Goal: Task Accomplishment & Management: Manage account settings

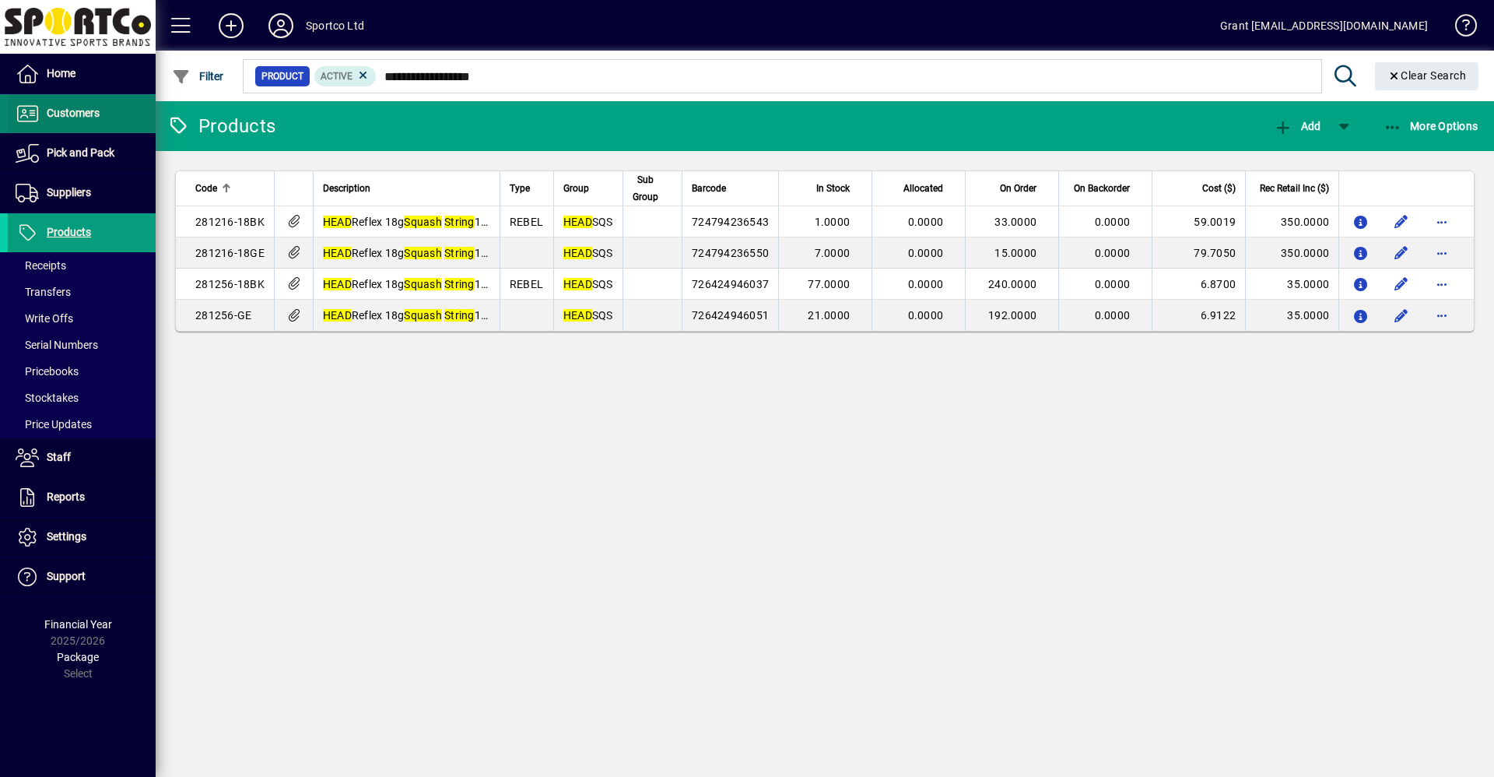
click at [66, 111] on span "Customers" at bounding box center [73, 113] width 53 height 12
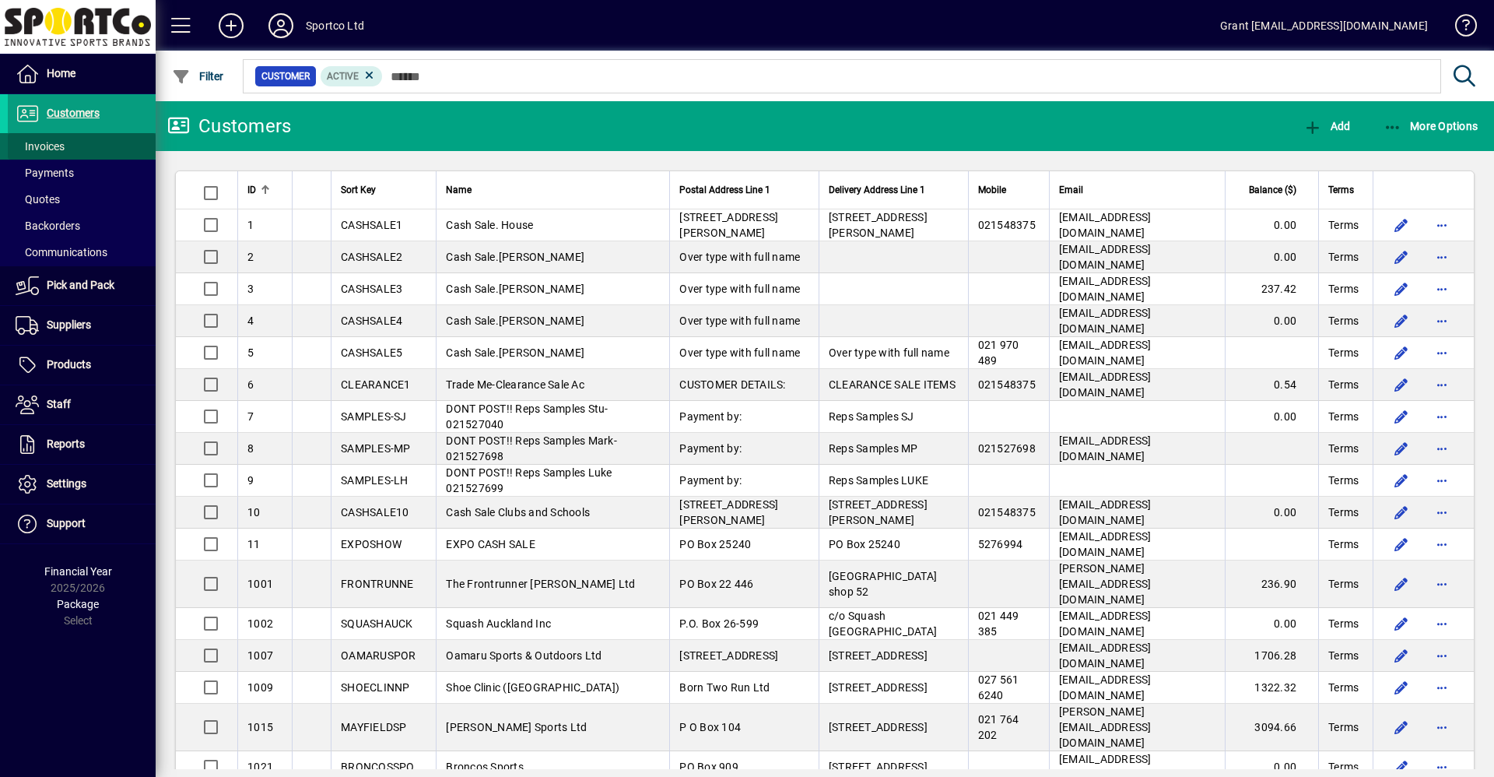
click at [55, 149] on span "Invoices" at bounding box center [40, 146] width 49 height 12
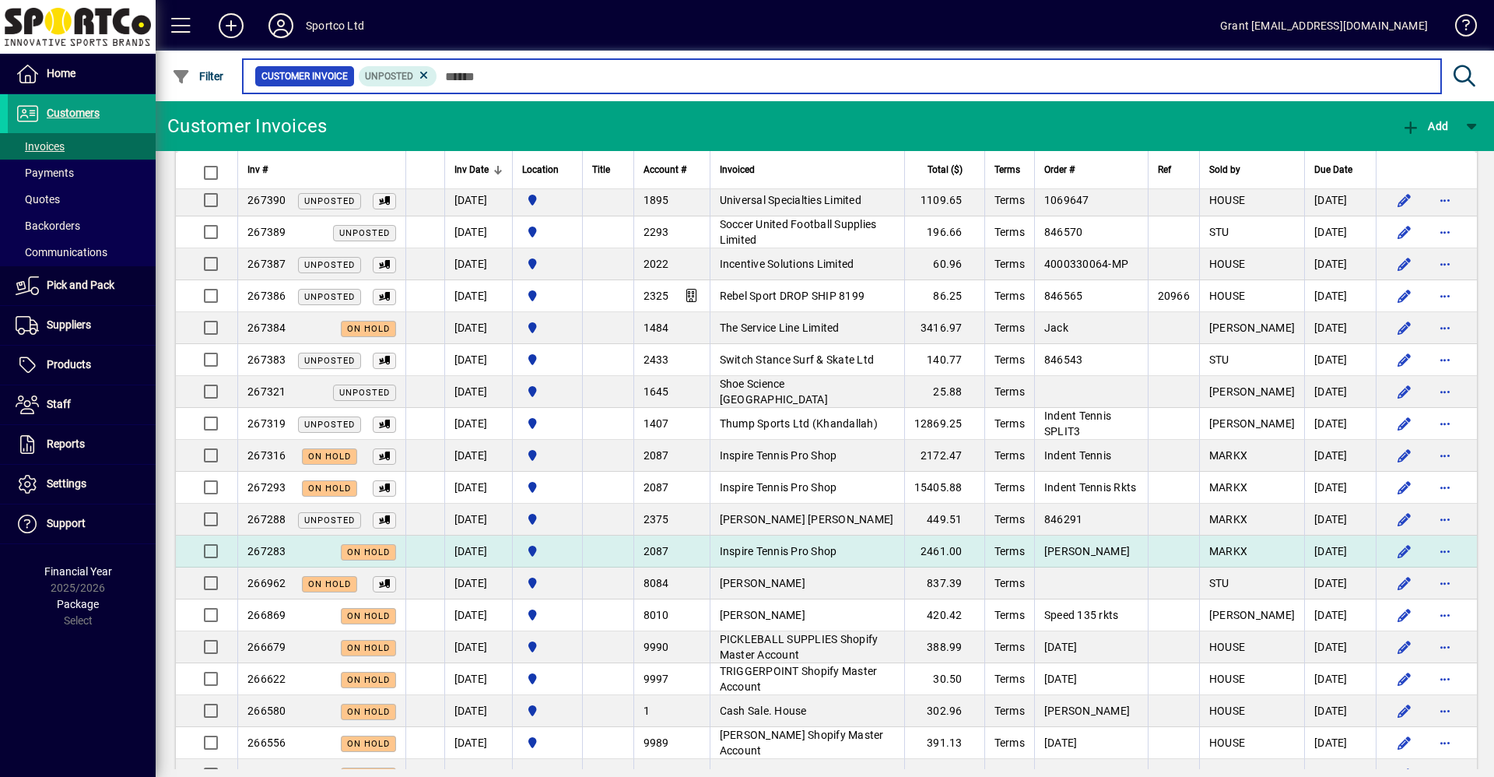
scroll to position [467, 0]
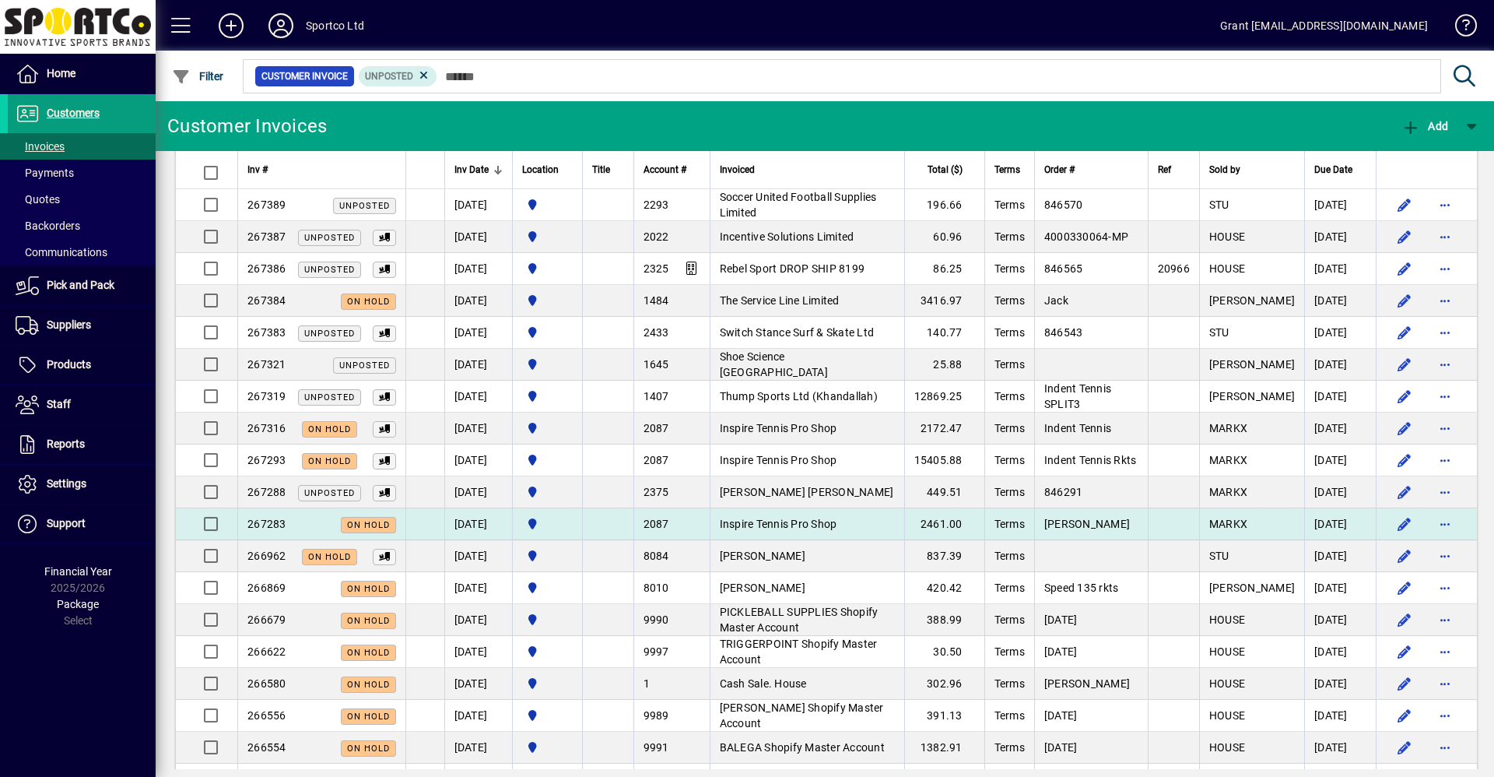
click at [835, 526] on span "Inspire Tennis Pro Shop" at bounding box center [778, 523] width 117 height 12
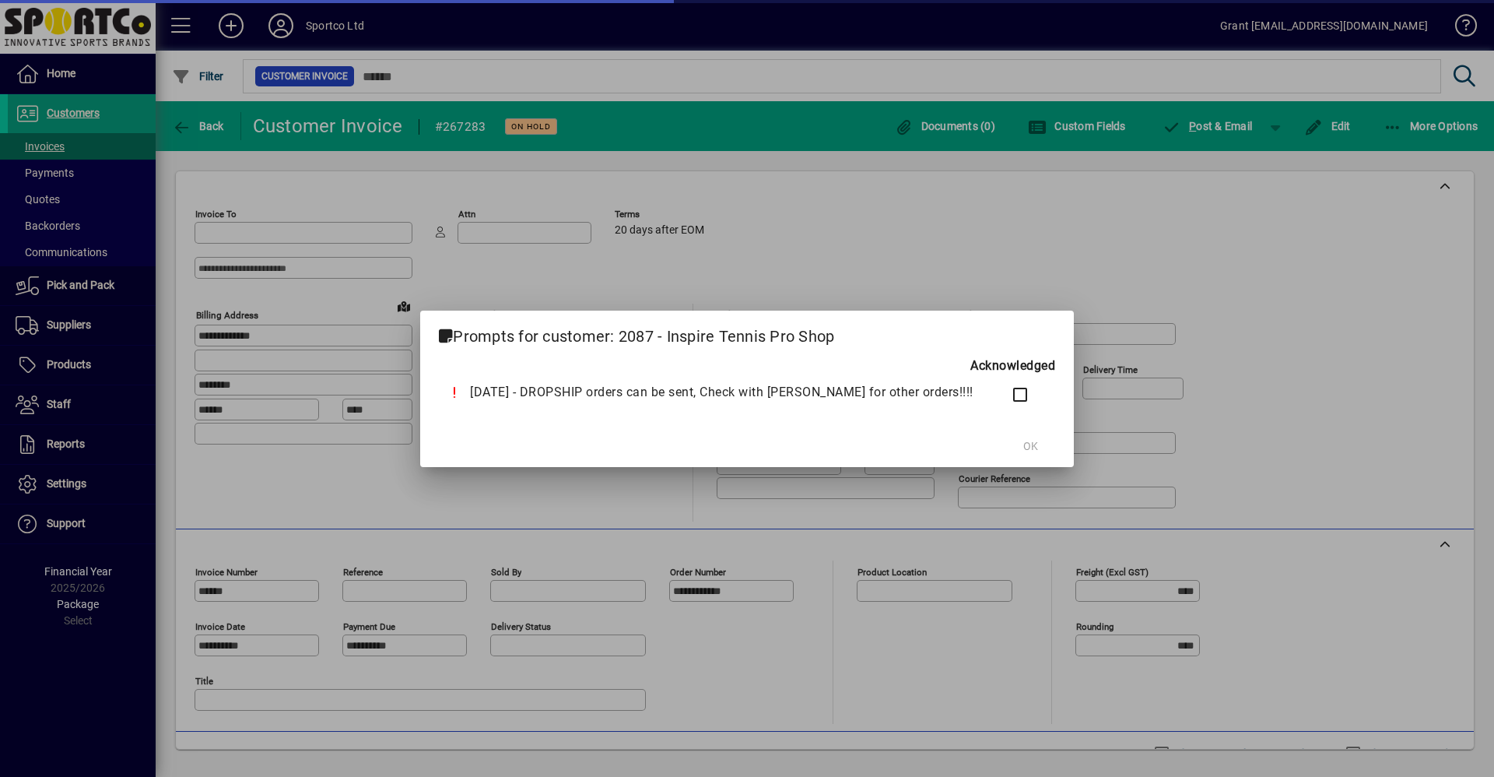
type input "**********"
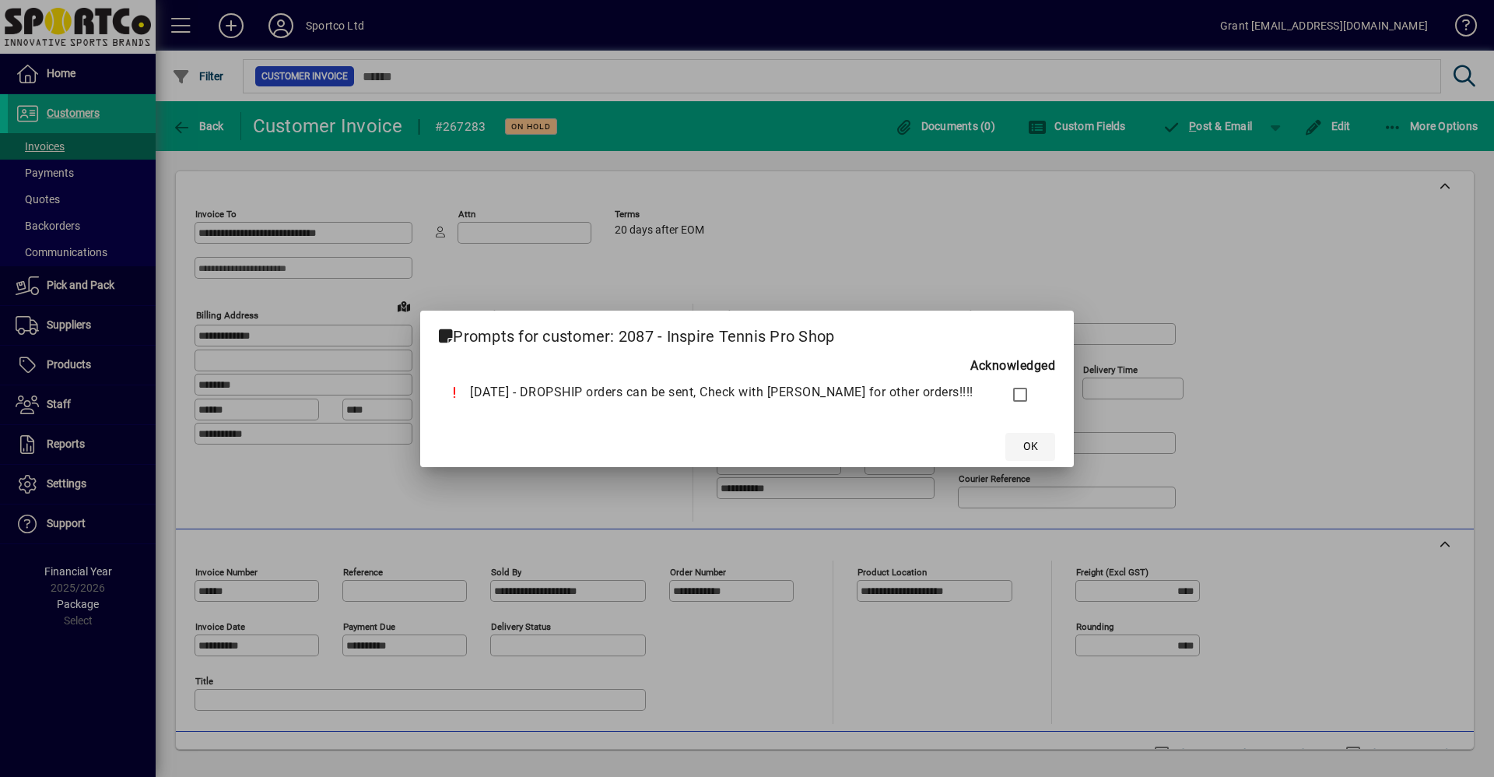
click at [1023, 448] on span "OK" at bounding box center [1030, 446] width 15 height 16
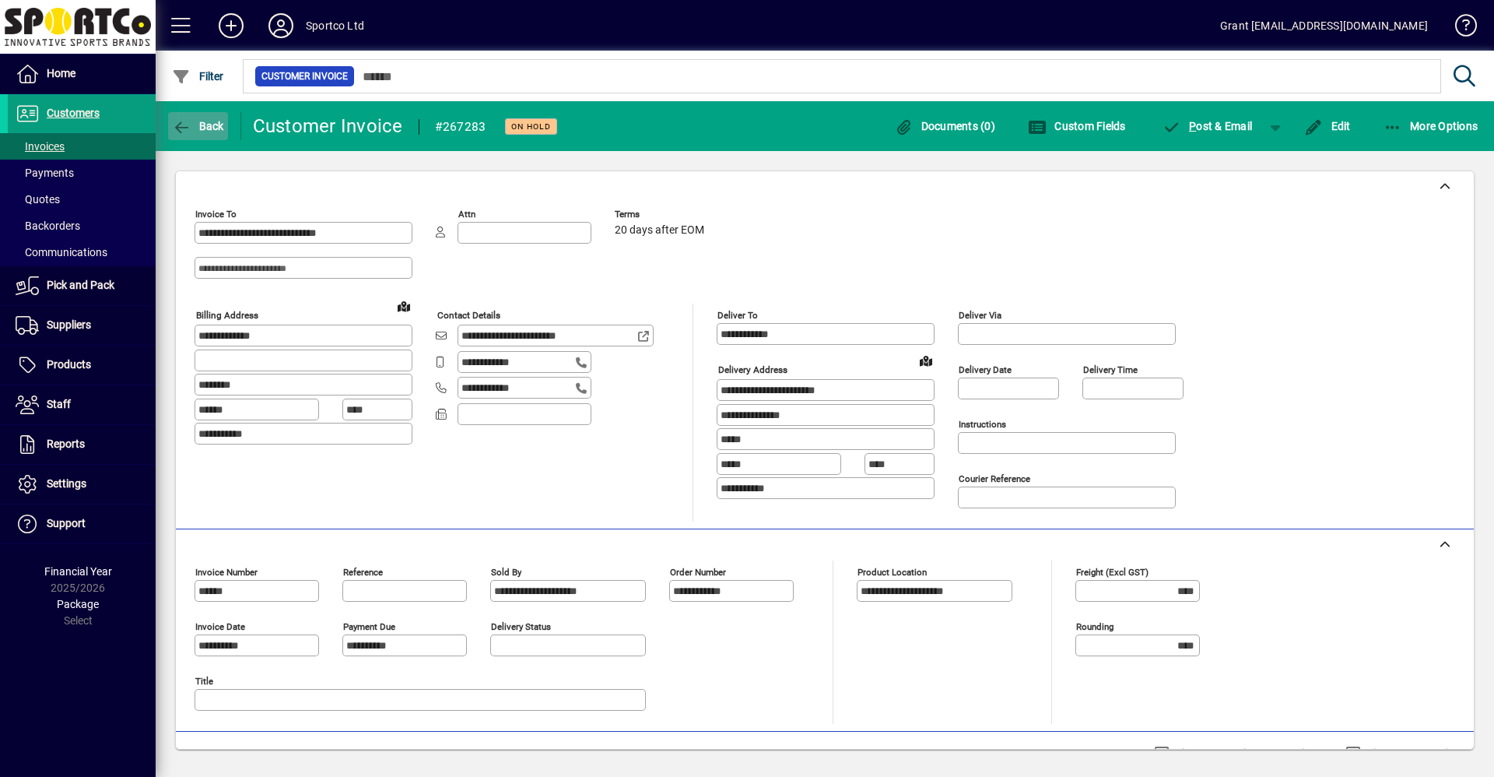
click at [195, 125] on span "Back" at bounding box center [198, 126] width 52 height 12
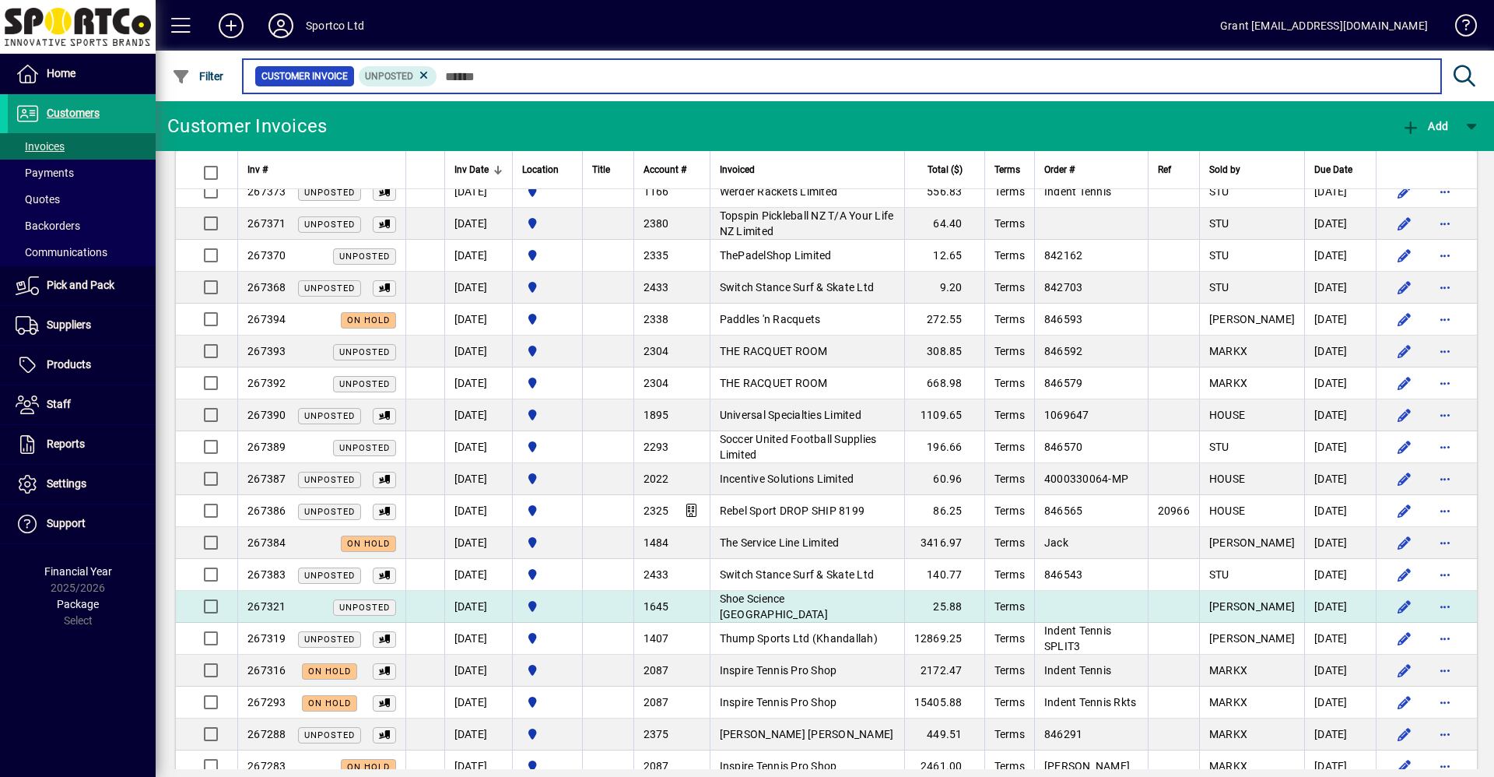
scroll to position [389, 0]
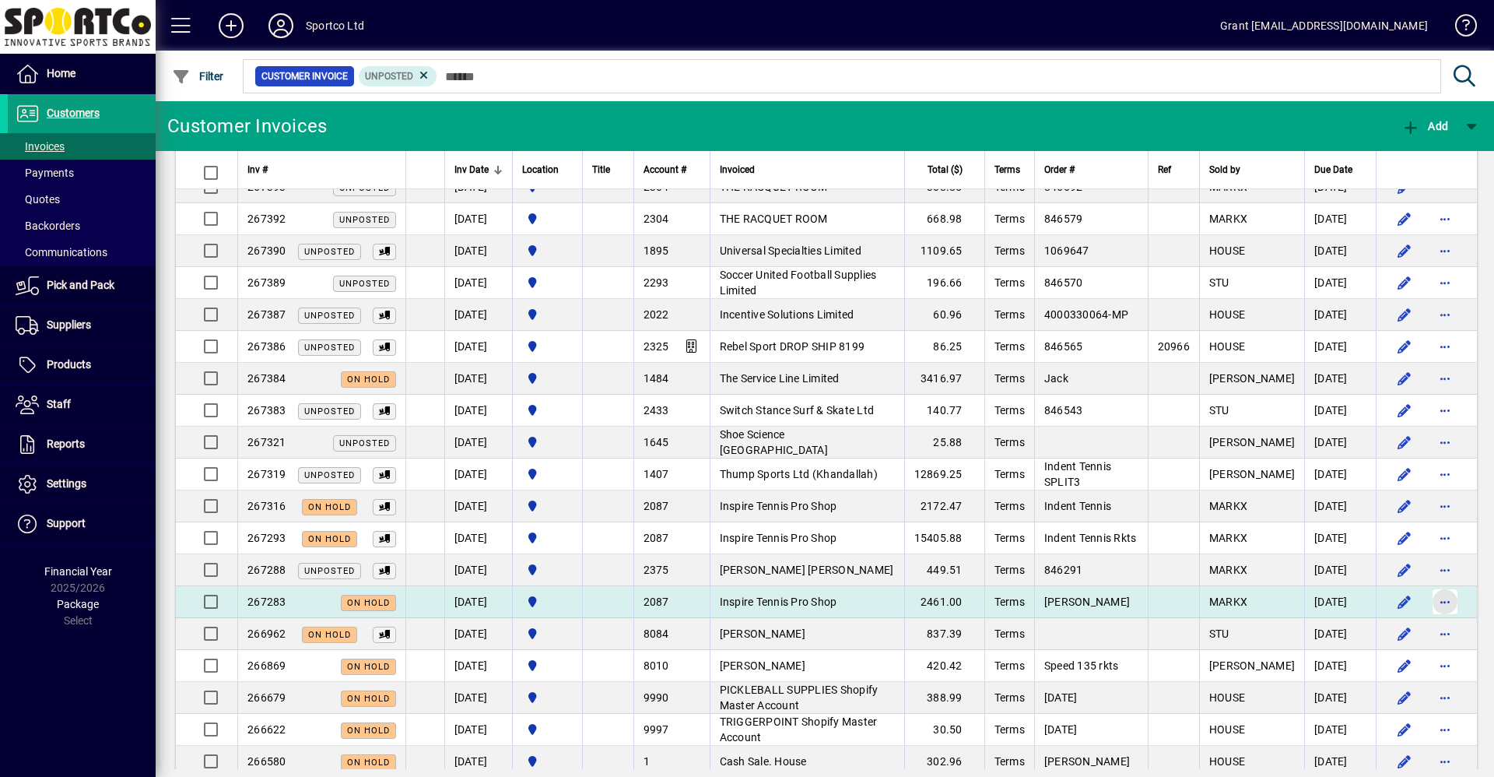
click at [1432, 602] on span "button" at bounding box center [1444, 601] width 37 height 37
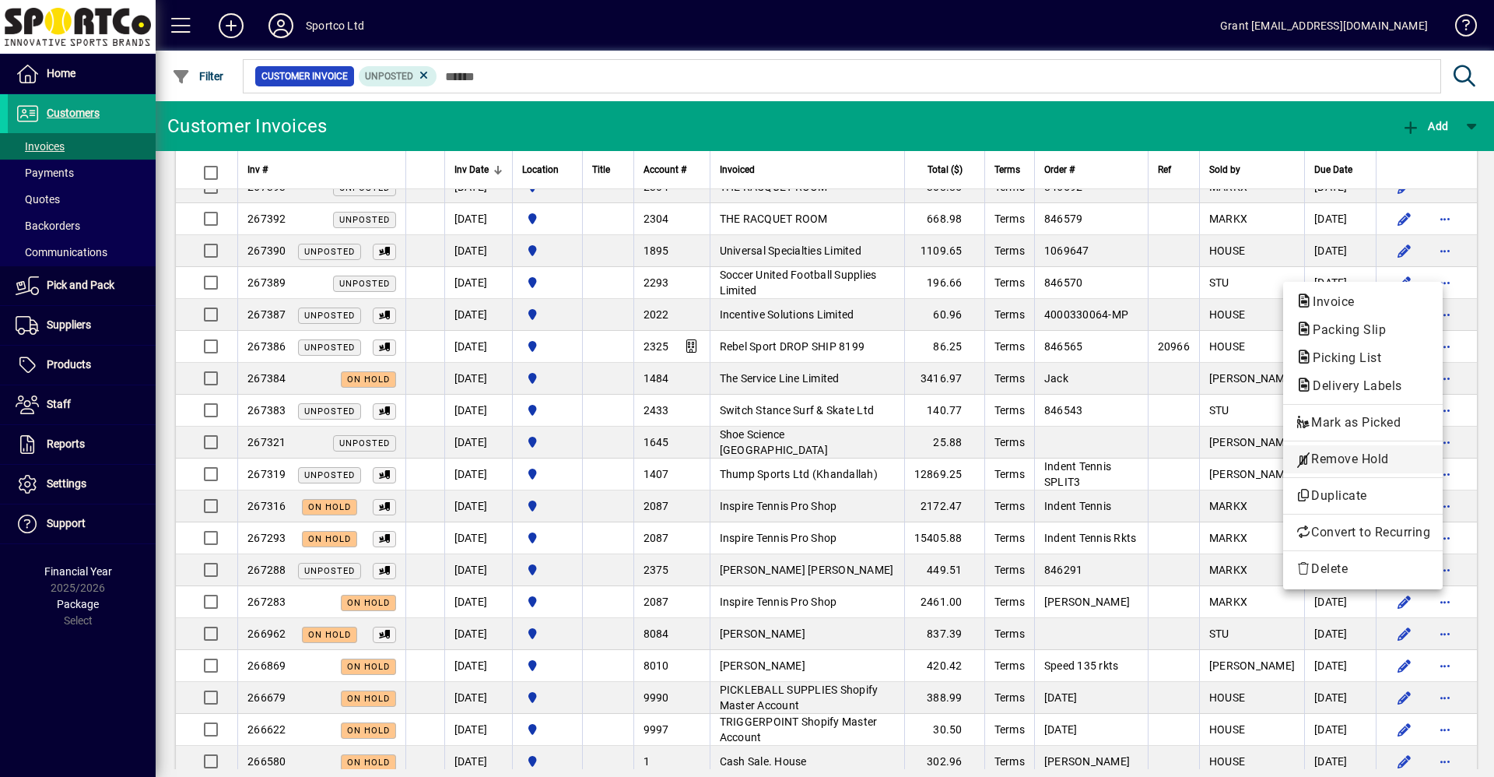
click at [1338, 458] on span "Remove Hold" at bounding box center [1363, 459] width 135 height 19
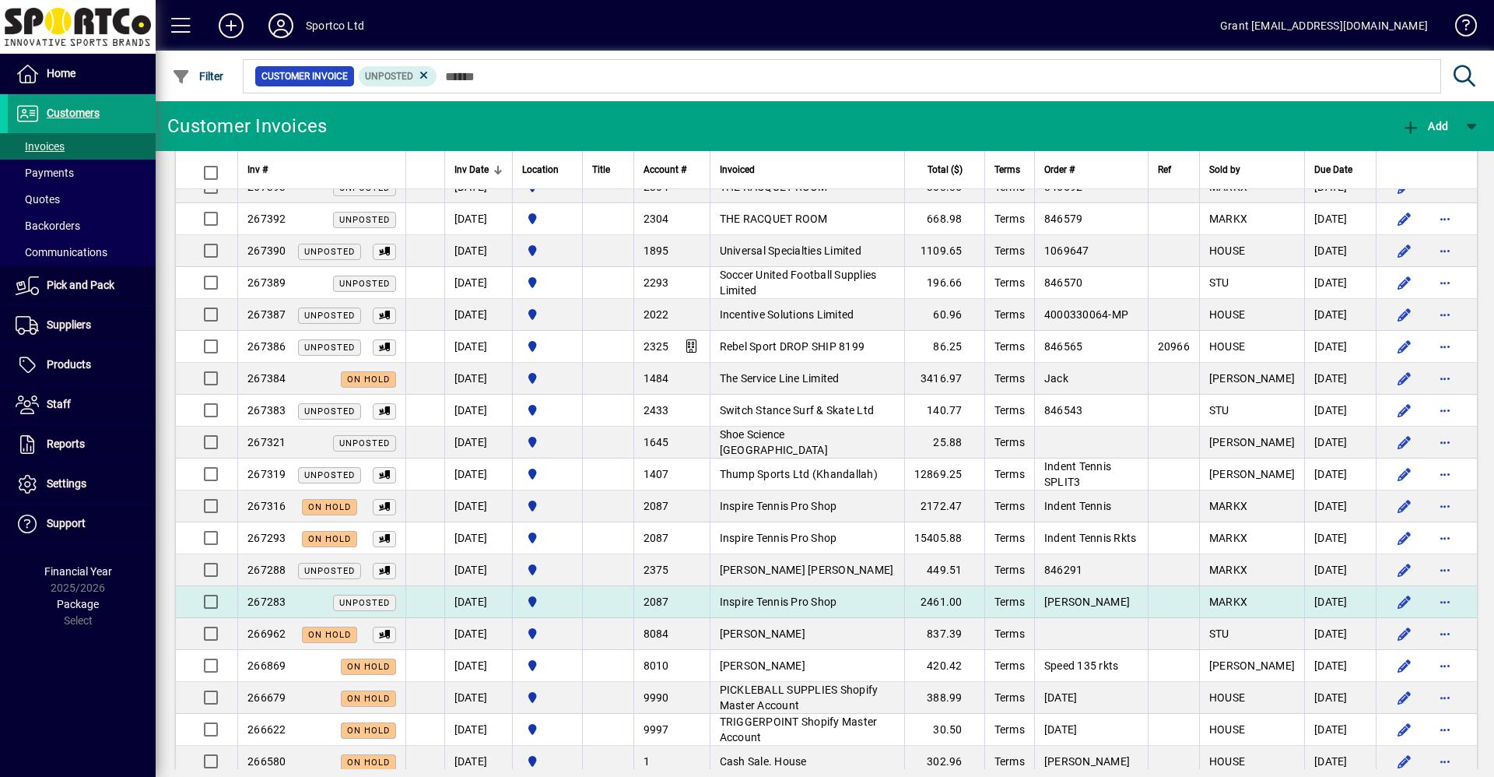
click at [777, 601] on span "Inspire Tennis Pro Shop" at bounding box center [778, 601] width 117 height 12
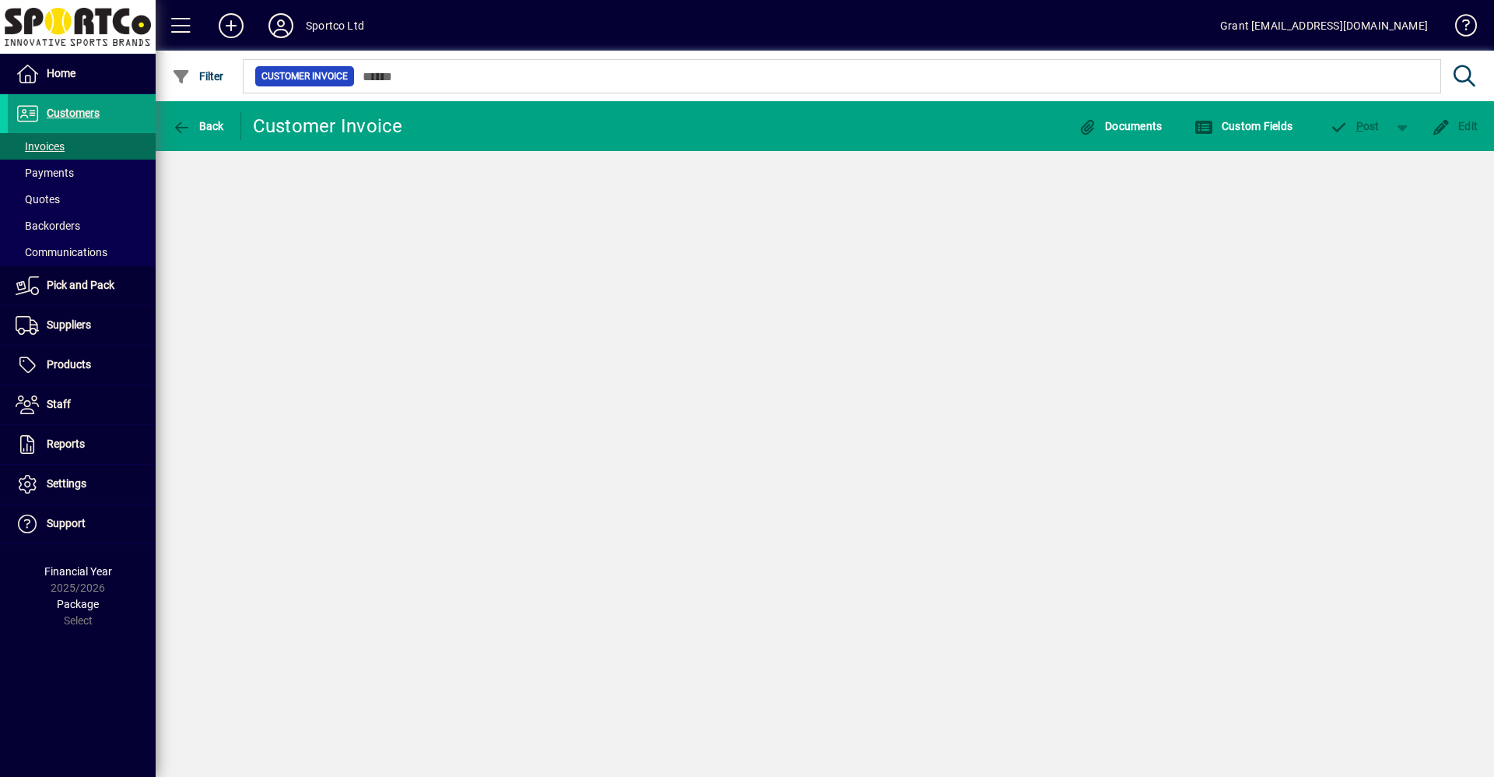
click at [777, 601] on div "Back Customer Invoice Documents Custom Fields P ost Edit" at bounding box center [825, 438] width 1338 height 675
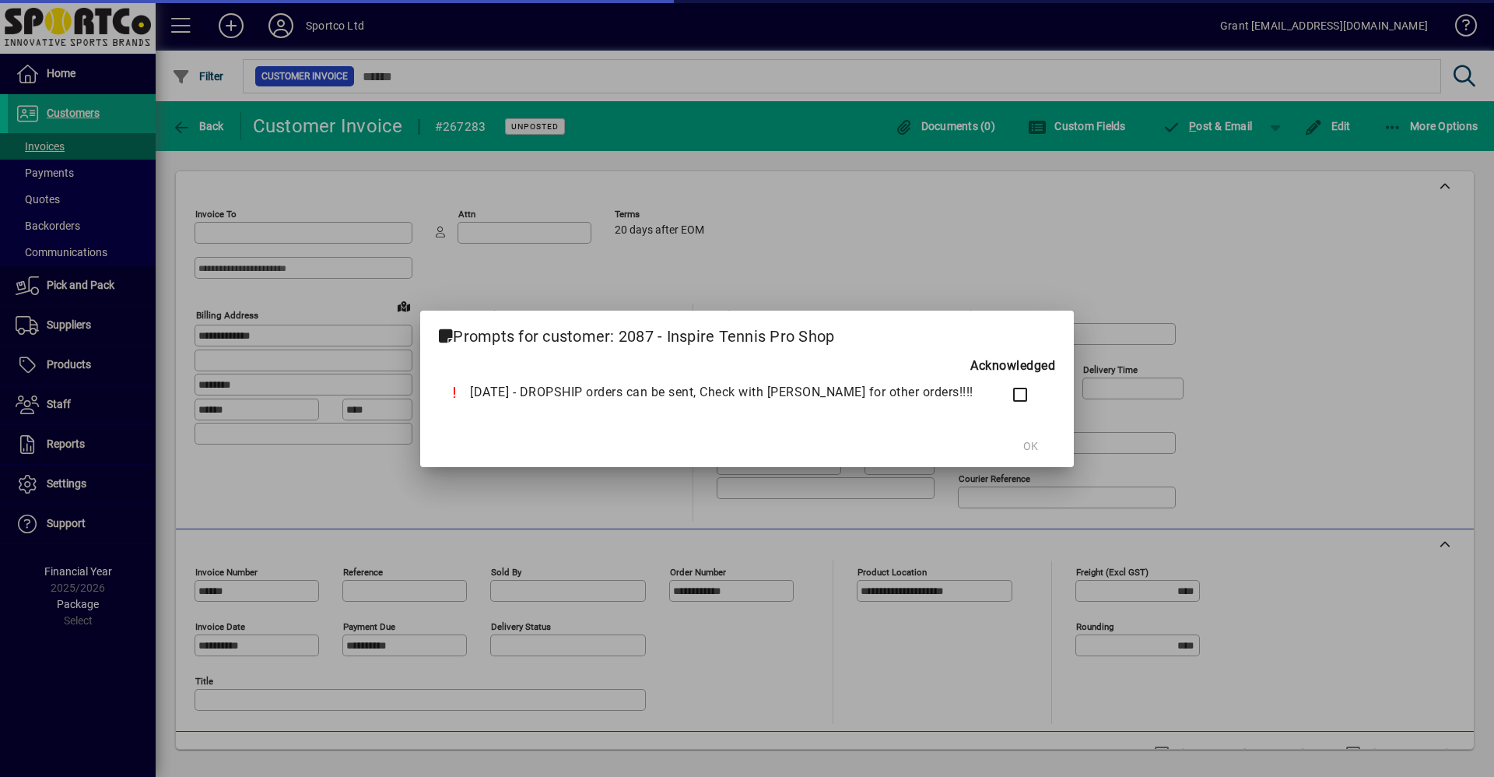
type input "**********"
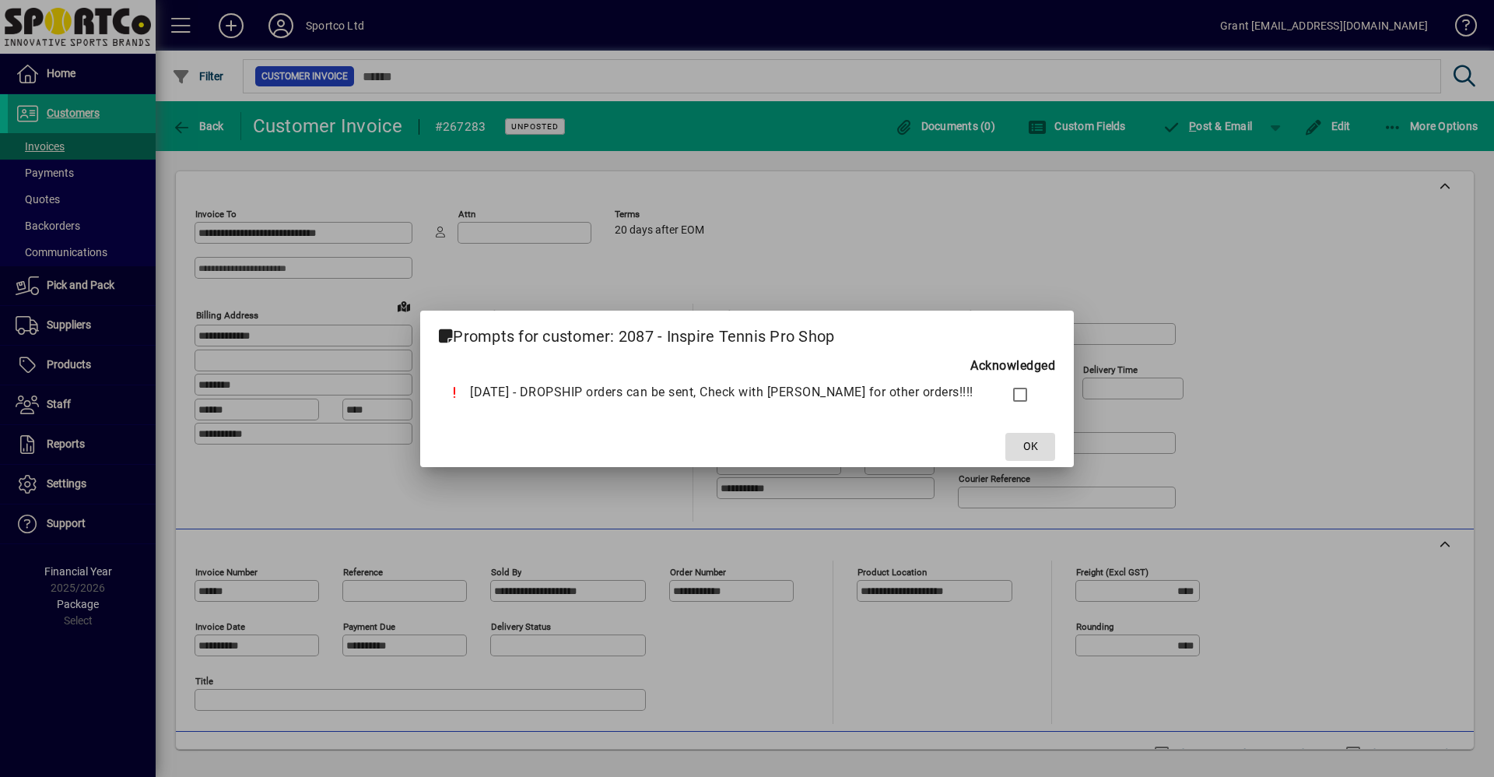
click at [1023, 448] on span "OK" at bounding box center [1030, 446] width 15 height 16
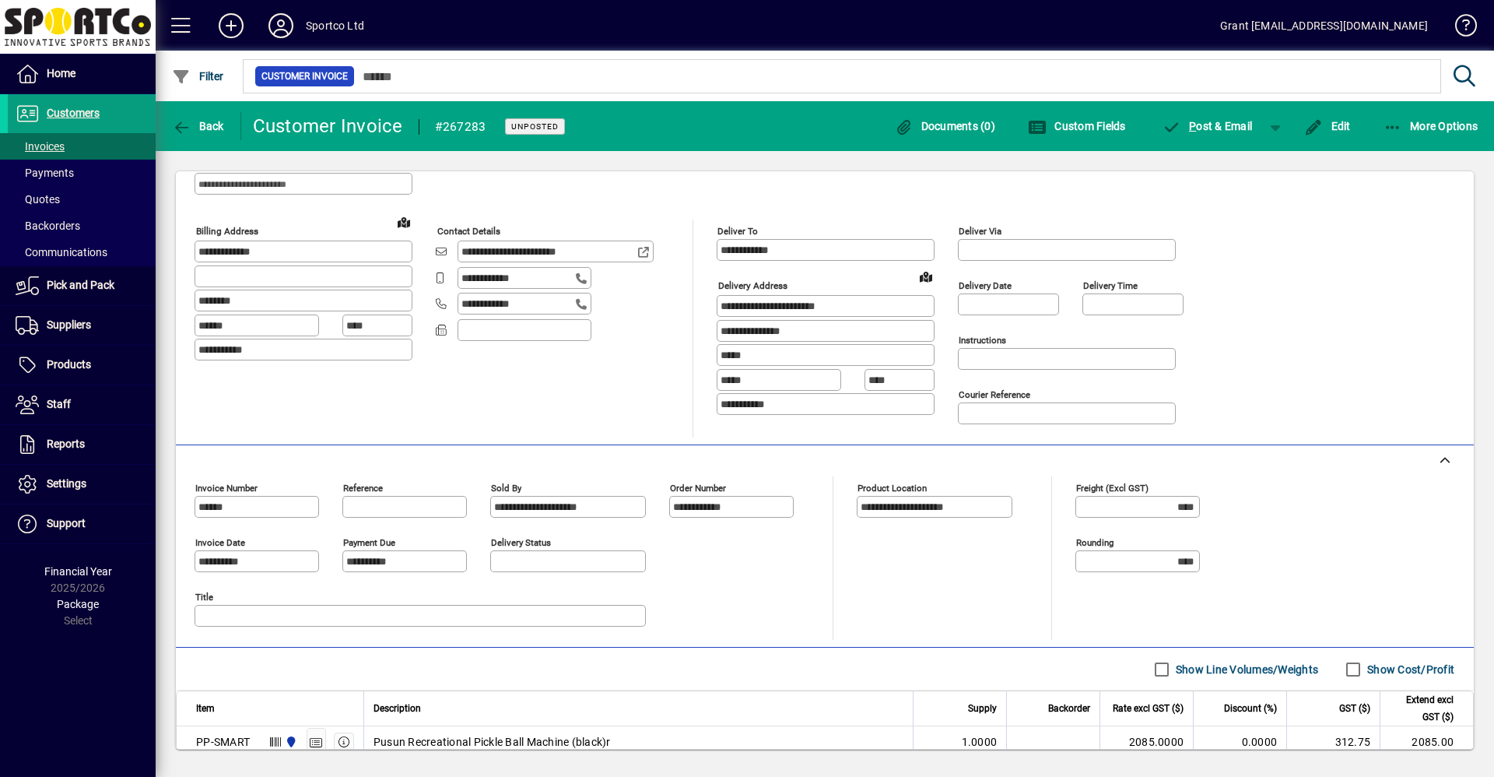
scroll to position [284, 0]
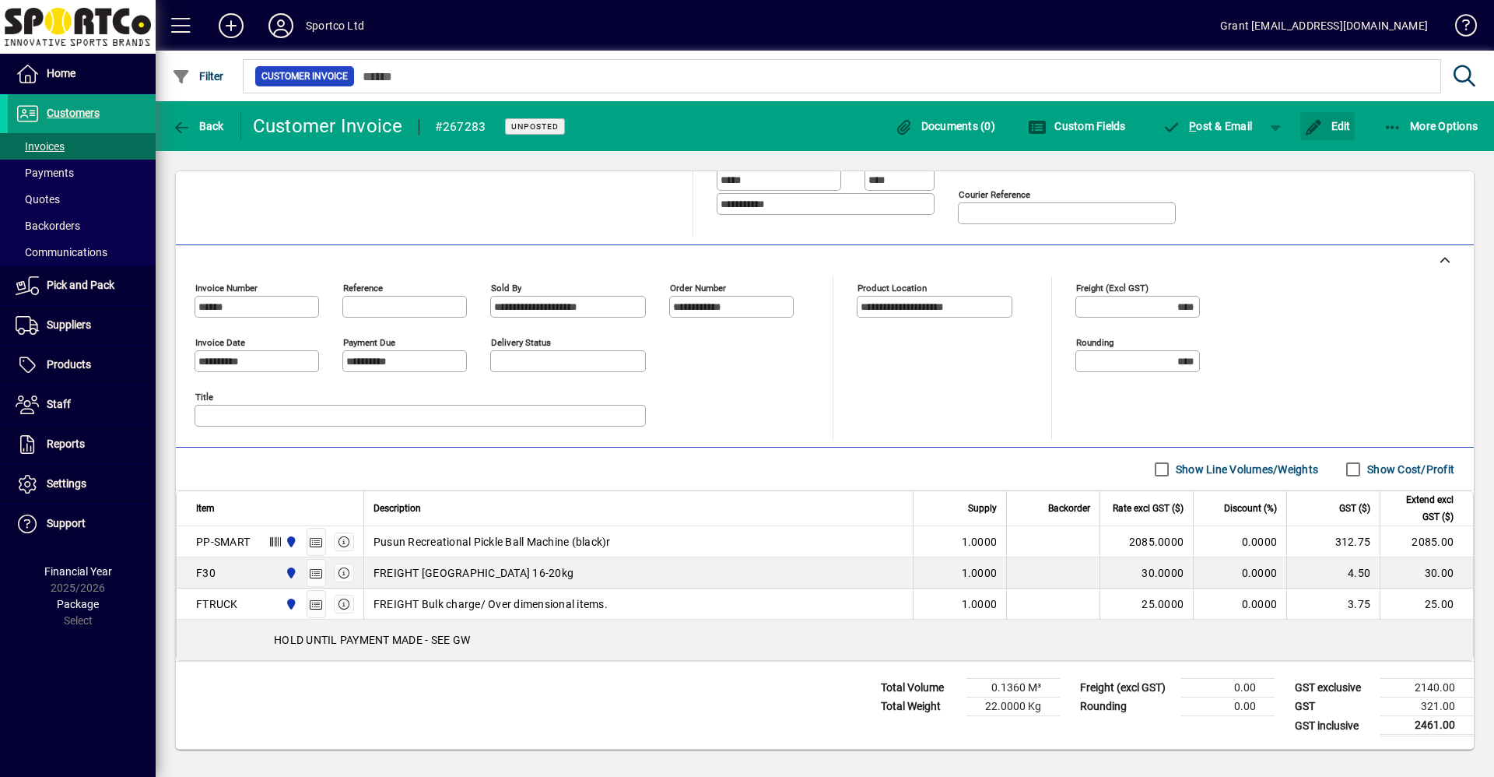
drag, startPoint x: 1338, startPoint y: 121, endPoint x: 1348, endPoint y: 220, distance: 100.1
click at [1337, 123] on span "Edit" at bounding box center [1327, 126] width 47 height 12
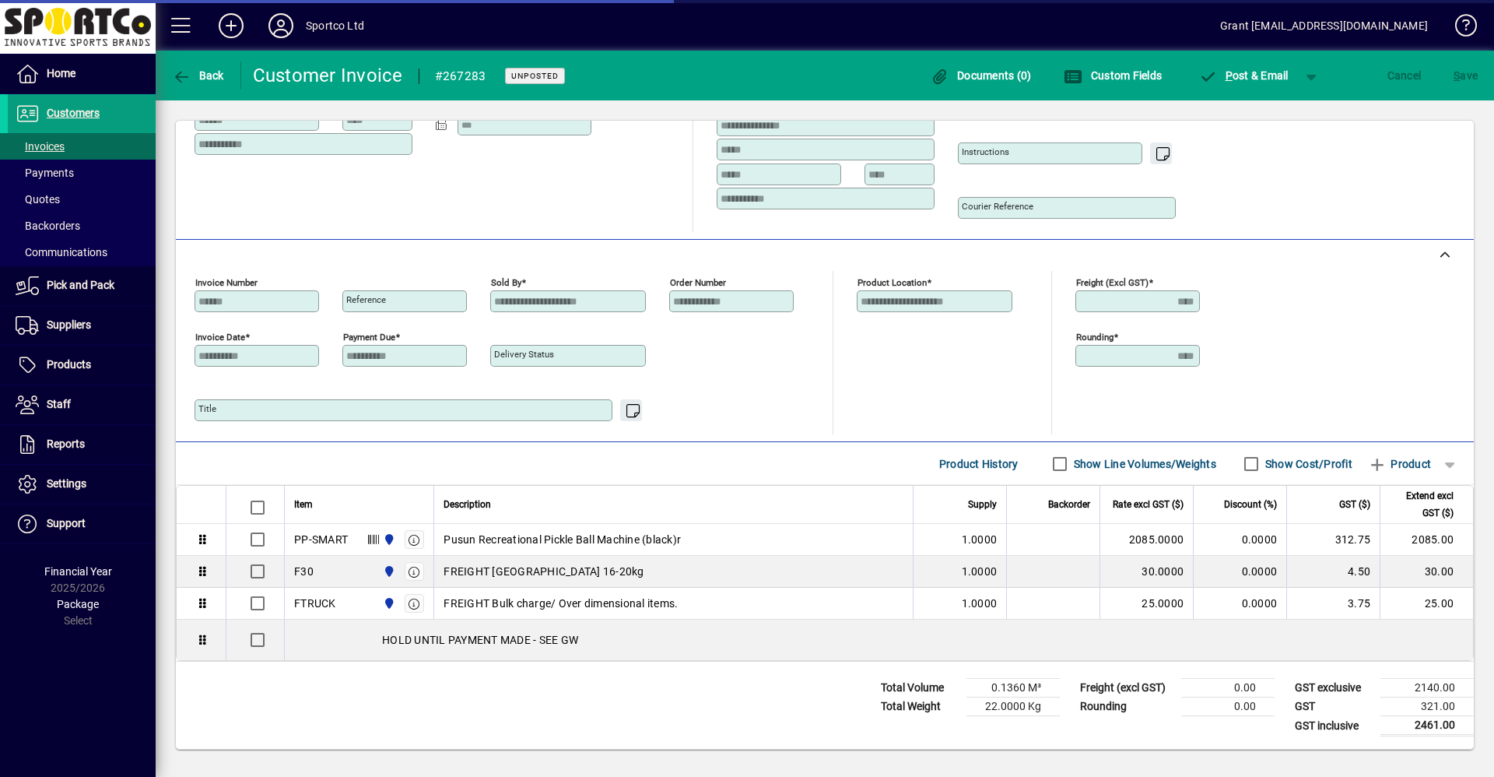
scroll to position [239, 0]
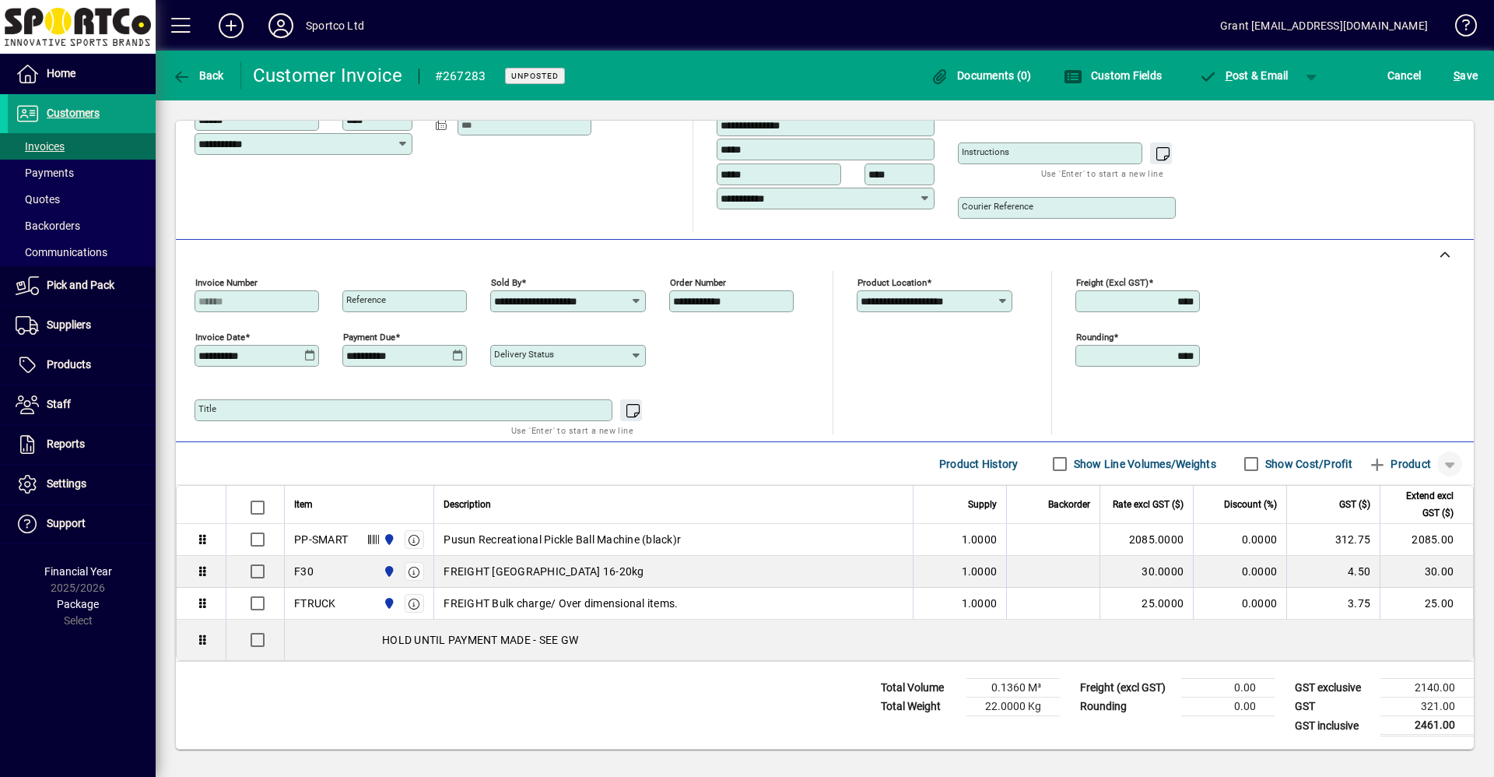
click at [1436, 464] on span "button" at bounding box center [1449, 463] width 37 height 37
click at [1384, 553] on span "Note" at bounding box center [1371, 552] width 39 height 19
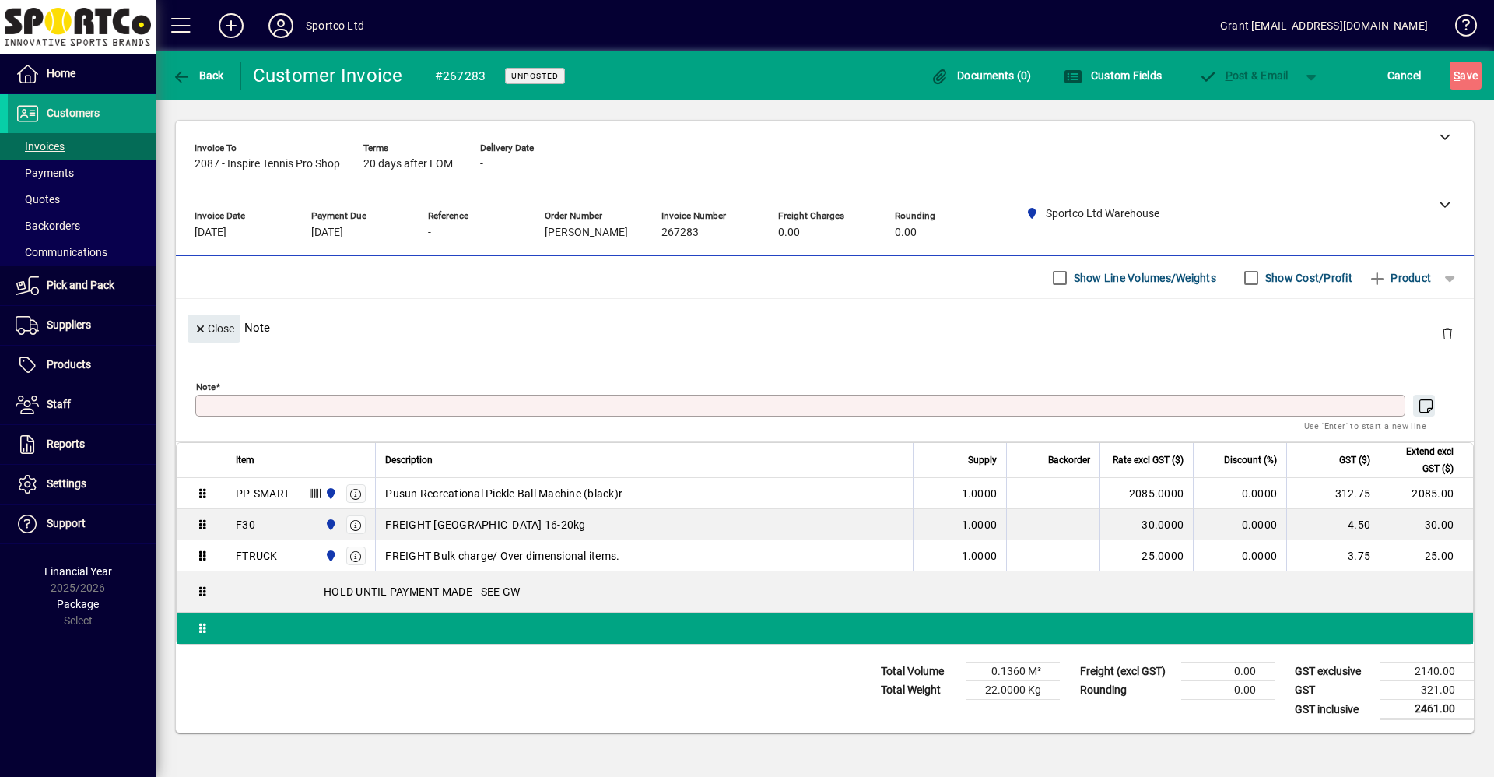
scroll to position [0, 0]
click at [1429, 410] on icon "button" at bounding box center [1425, 406] width 19 height 16
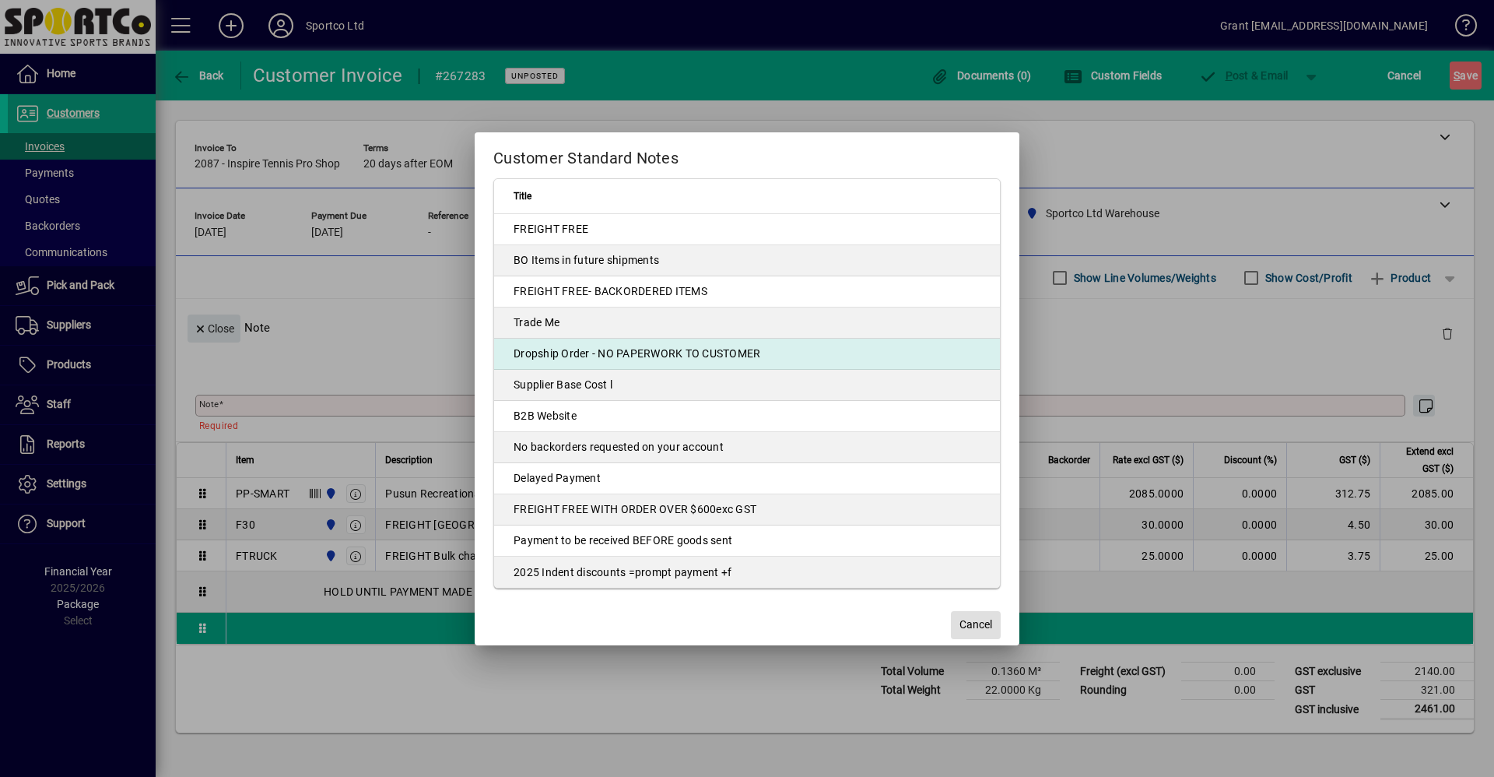
click at [639, 349] on td "Dropship Order - NO PAPERWORK TO CUSTOMER" at bounding box center [747, 353] width 506 height 31
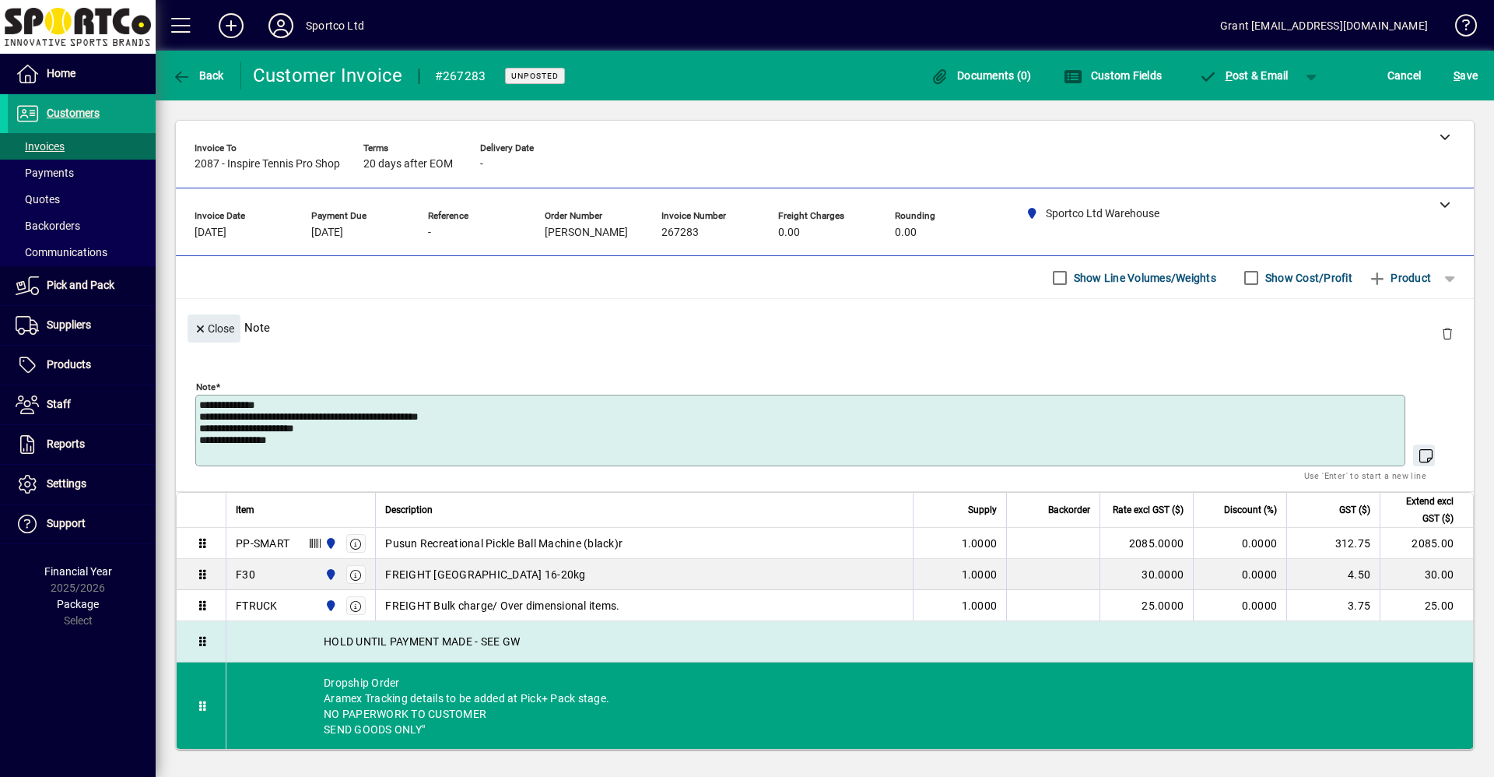
click at [524, 640] on div "HOLD UNTIL PAYMENT MADE - SEE GW" at bounding box center [849, 641] width 1247 height 40
type textarea "**********"
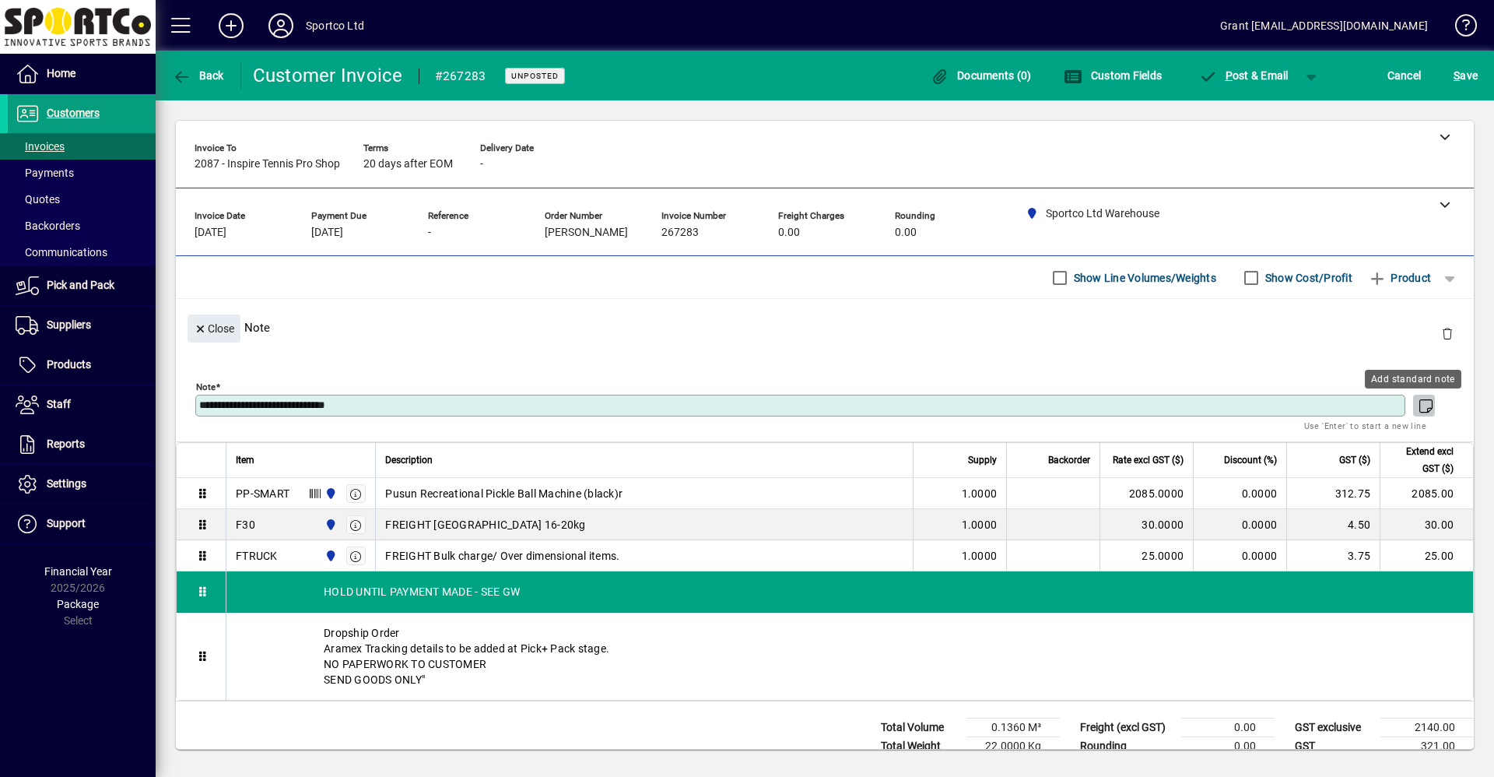
click at [1422, 400] on icon "button" at bounding box center [1425, 406] width 19 height 16
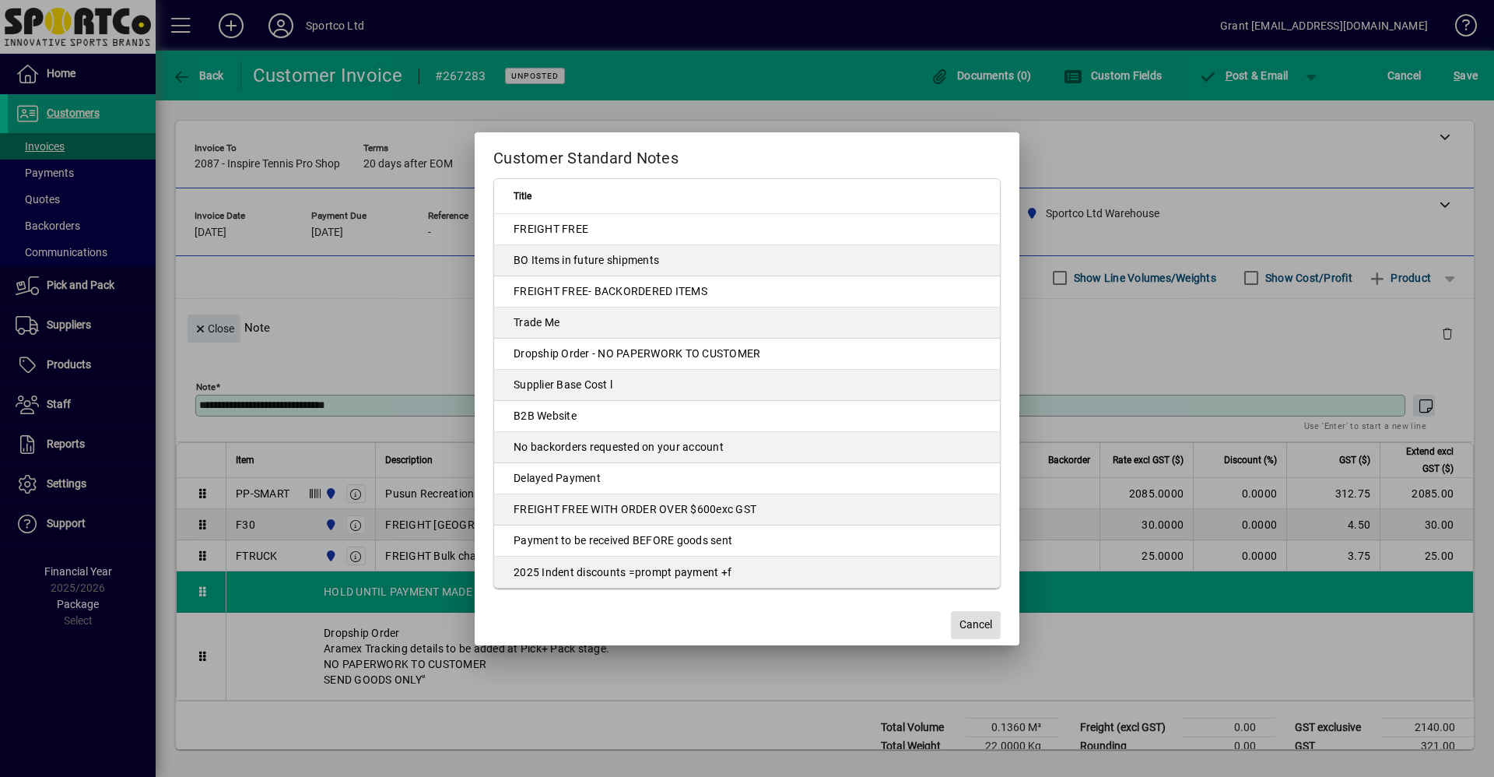
click at [984, 626] on span "Cancel" at bounding box center [975, 624] width 33 height 16
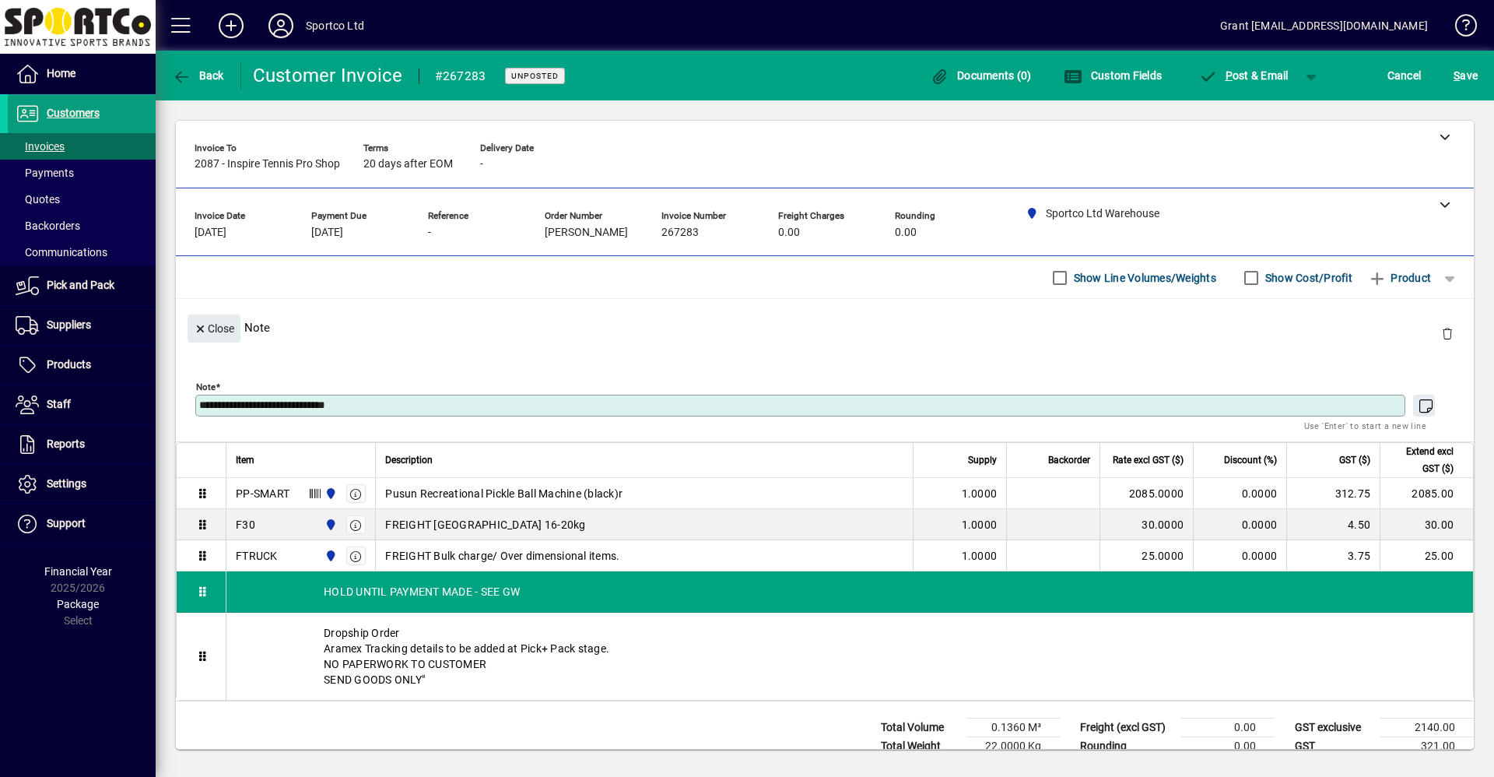
drag, startPoint x: 411, startPoint y: 404, endPoint x: 183, endPoint y: 408, distance: 228.0
click at [183, 408] on div "**********" at bounding box center [825, 394] width 1298 height 93
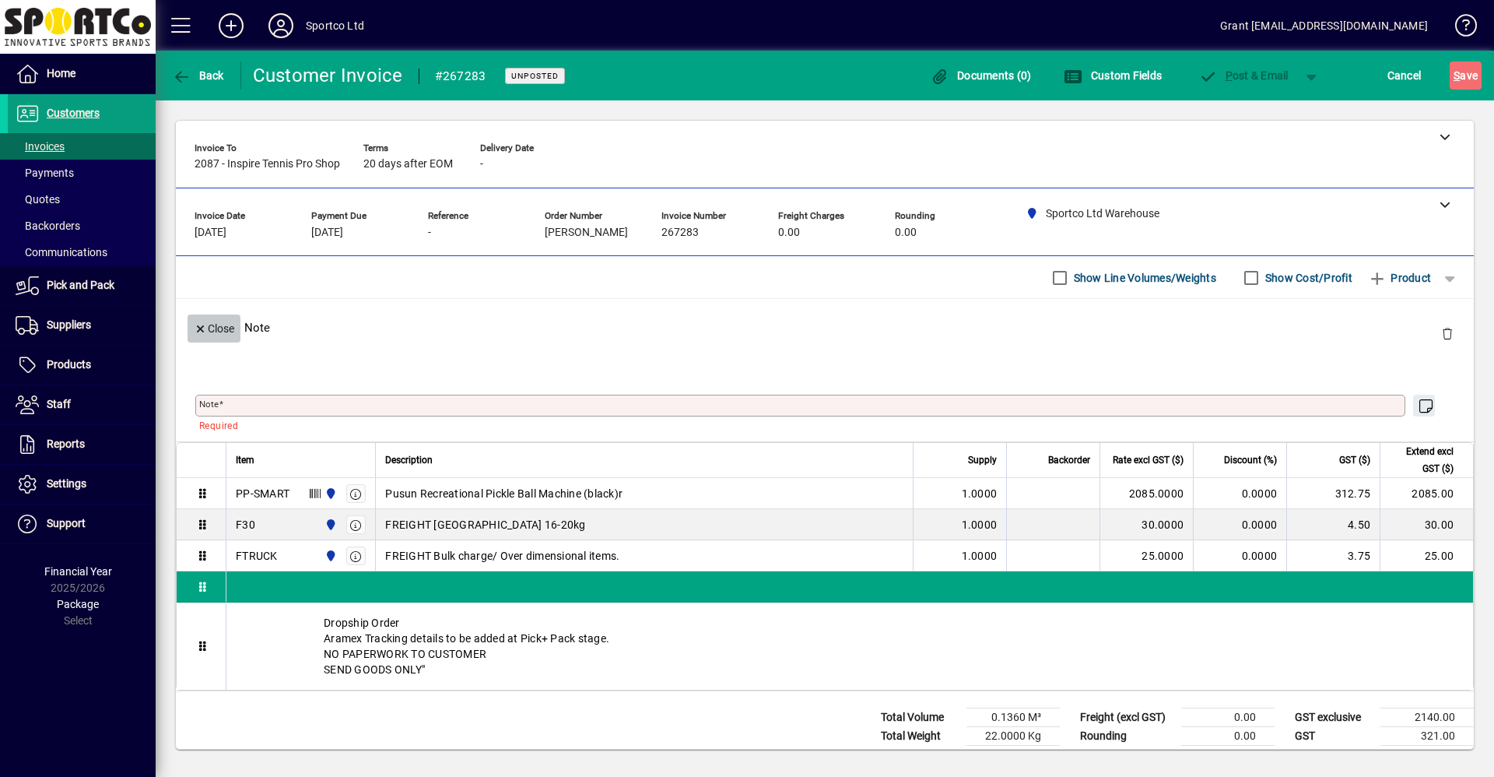
click at [202, 319] on span "Close" at bounding box center [214, 329] width 40 height 26
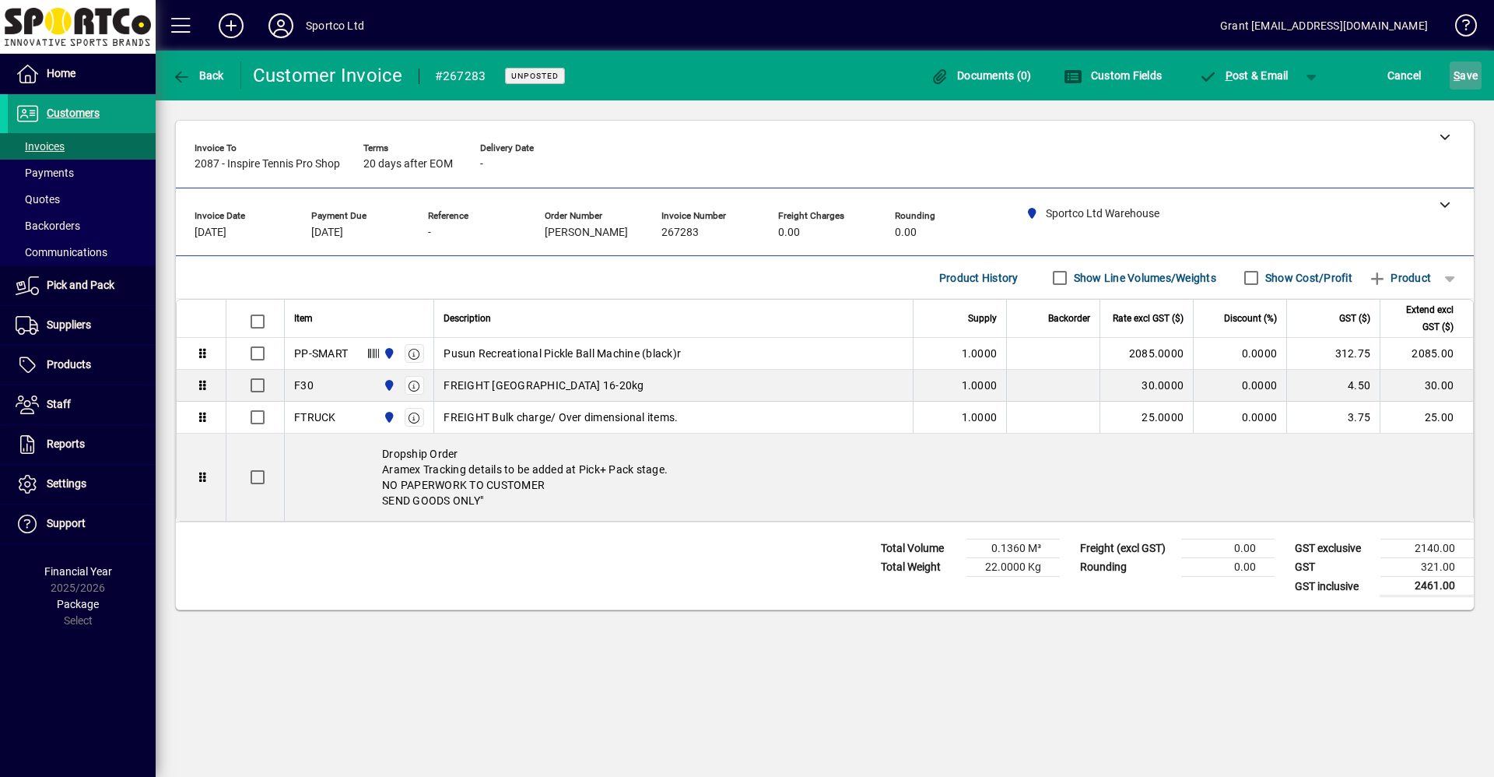
click at [1463, 79] on span "S ave" at bounding box center [1466, 75] width 24 height 25
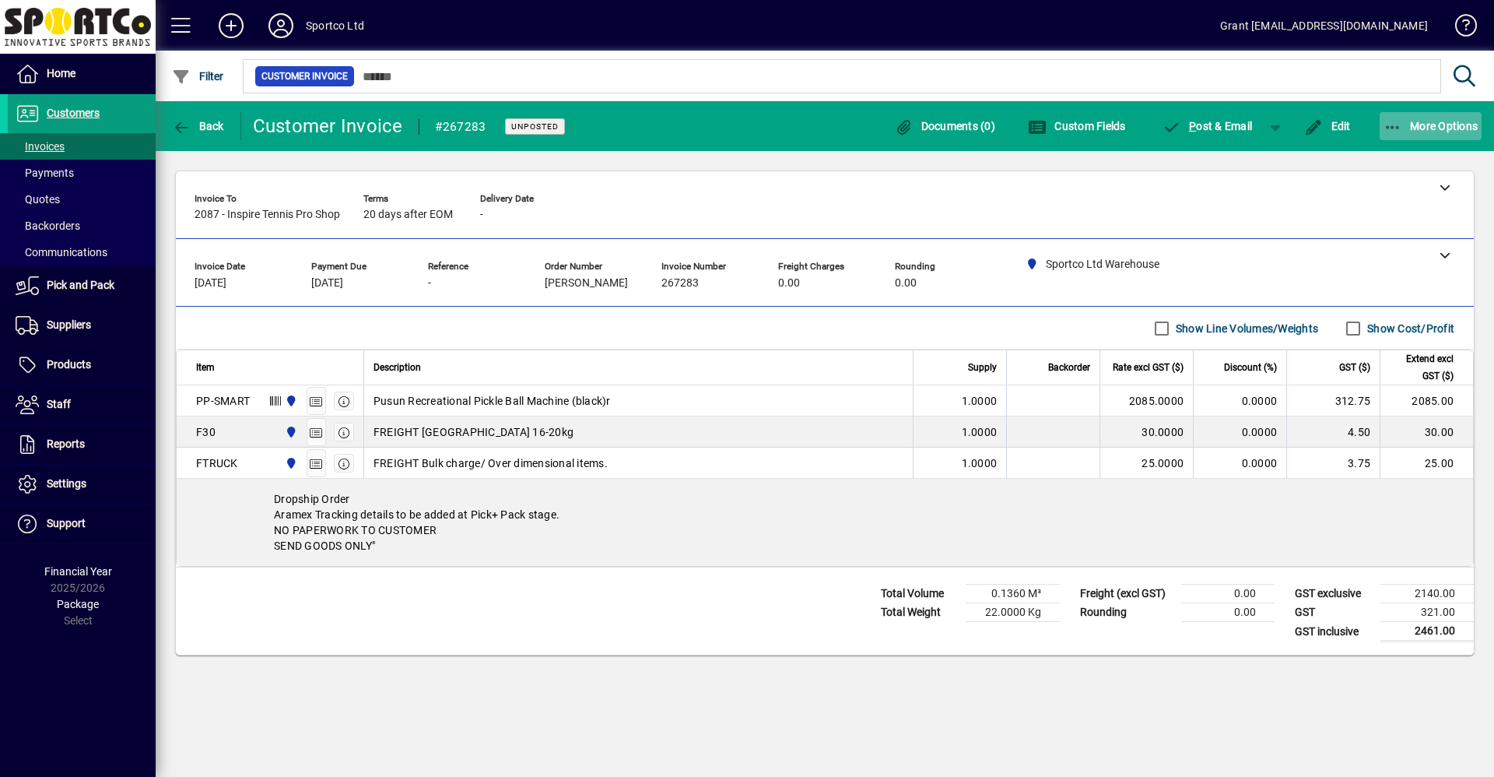
click at [1440, 113] on span "button" at bounding box center [1431, 125] width 103 height 37
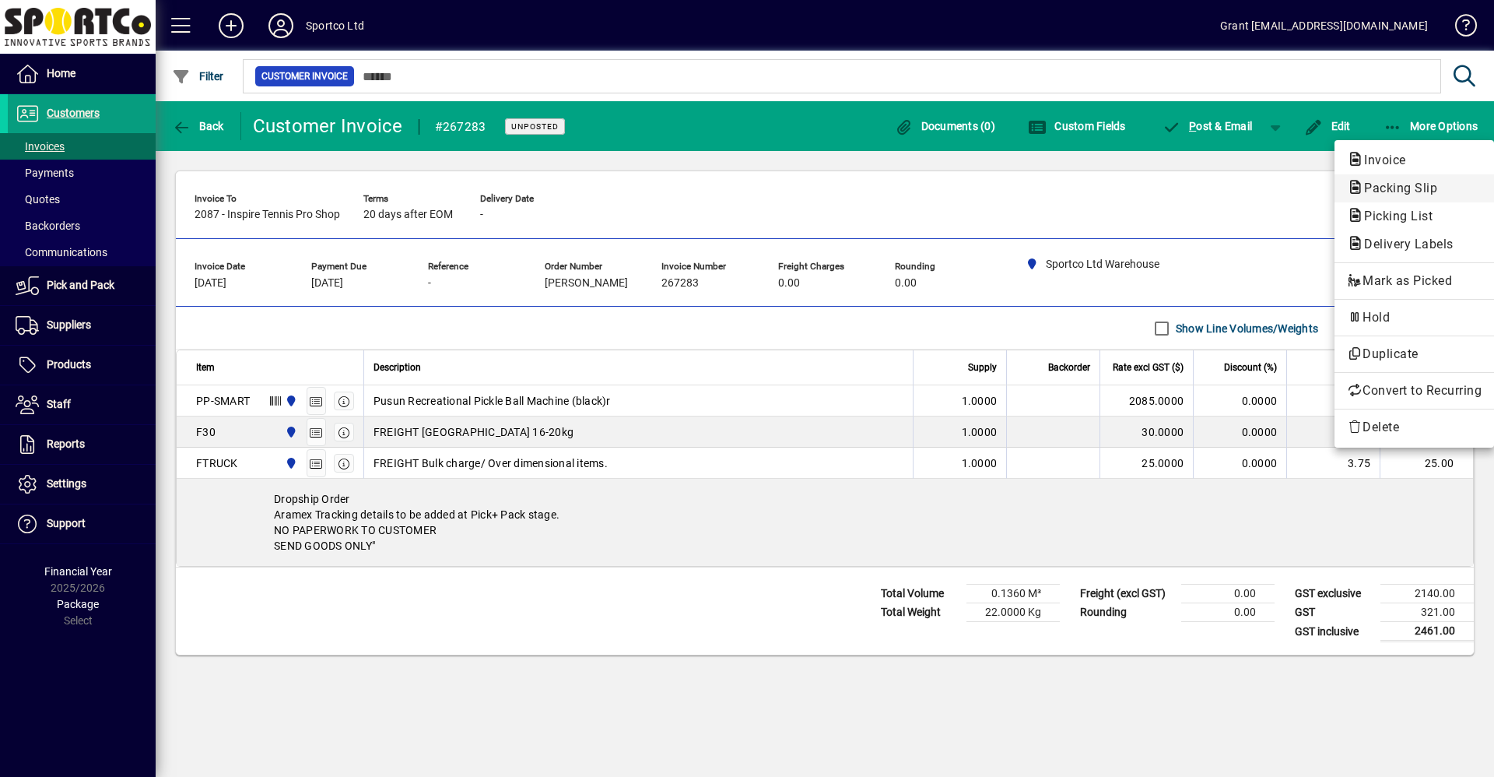
click at [1388, 187] on span "Packing Slip" at bounding box center [1396, 188] width 98 height 15
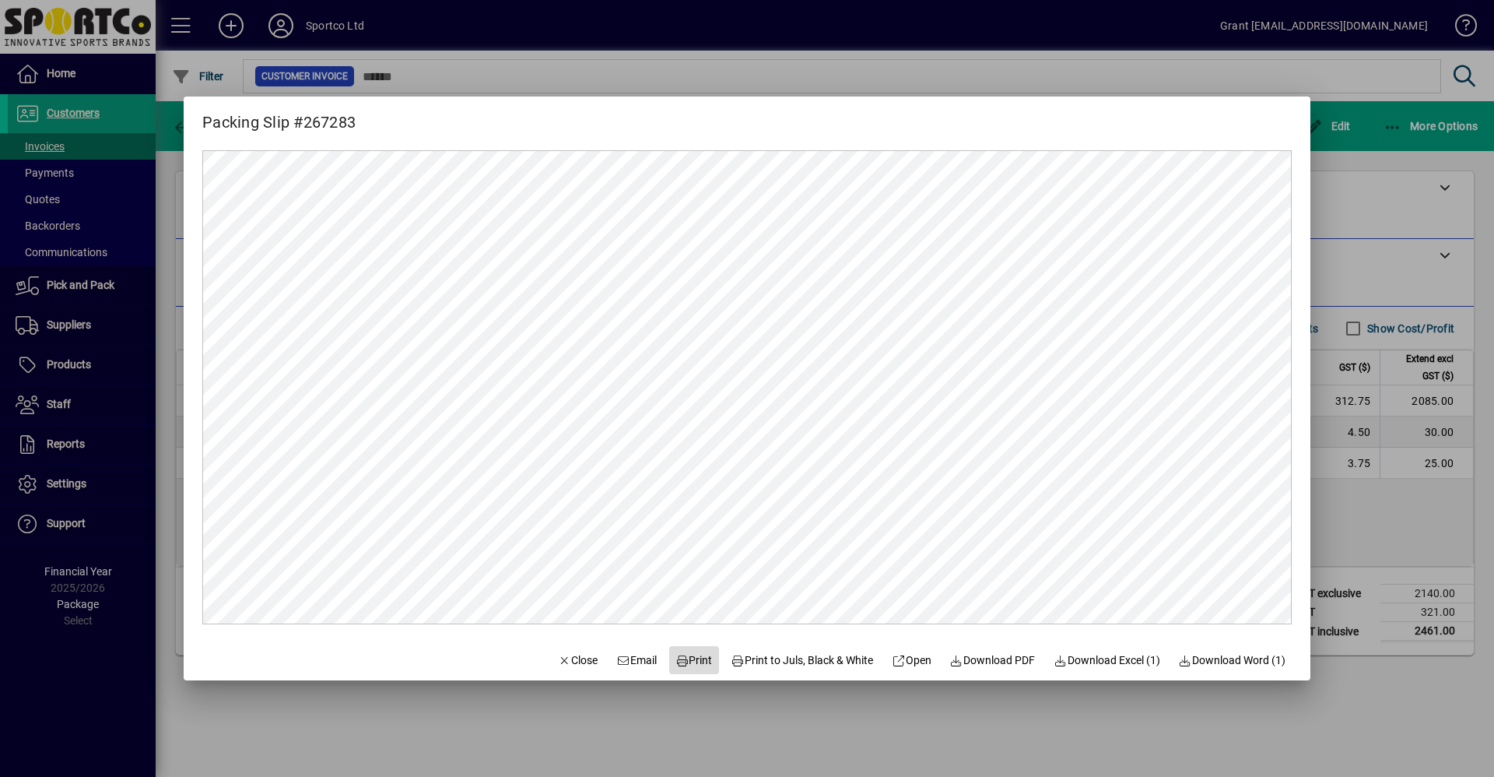
click at [689, 662] on span "Print" at bounding box center [693, 660] width 37 height 16
click at [558, 658] on span "Close" at bounding box center [578, 660] width 40 height 16
